Goal: Transaction & Acquisition: Book appointment/travel/reservation

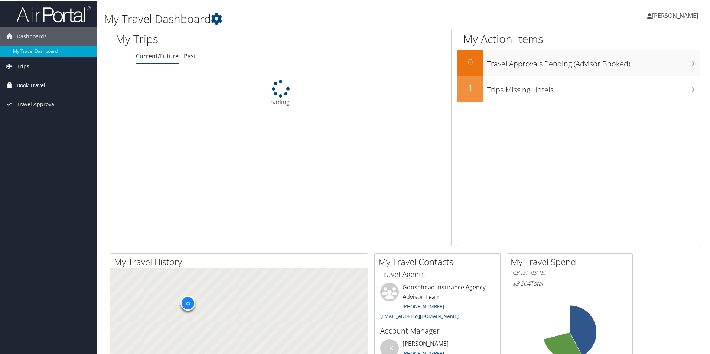
click at [30, 83] on span "Book Travel" at bounding box center [31, 84] width 29 height 19
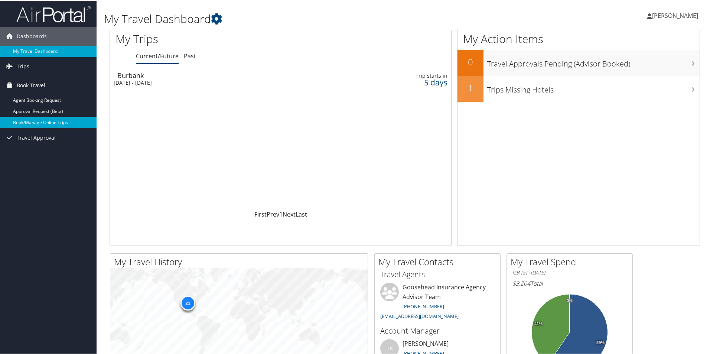
click at [32, 121] on link "Book/Manage Online Trips" at bounding box center [48, 121] width 97 height 11
click at [38, 84] on span "Book Travel" at bounding box center [31, 84] width 29 height 19
click at [26, 126] on link "Book/Manage Online Trips" at bounding box center [48, 121] width 97 height 11
